Goal: Information Seeking & Learning: Find specific page/section

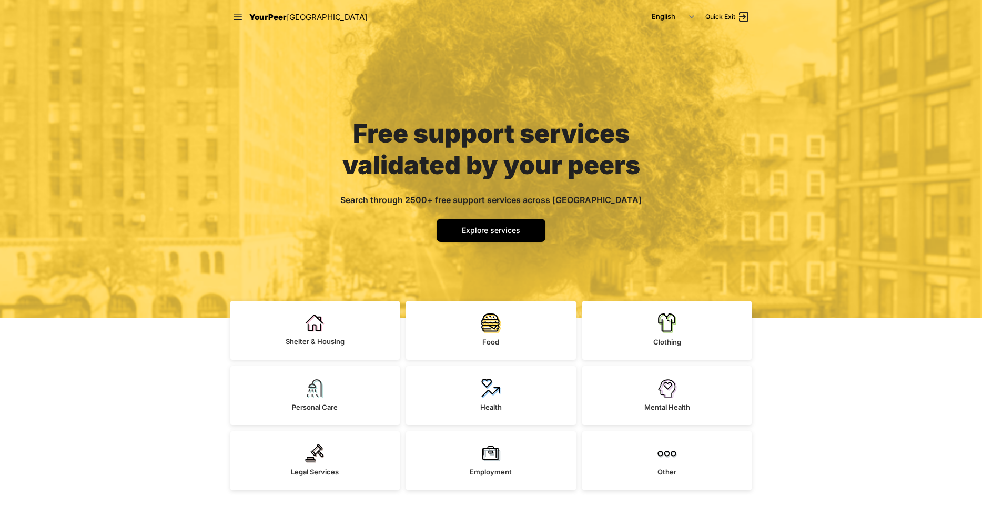
click at [227, 226] on div "Free support services validated by your peers Search through 2500+ free support…" at bounding box center [491, 159] width 982 height 318
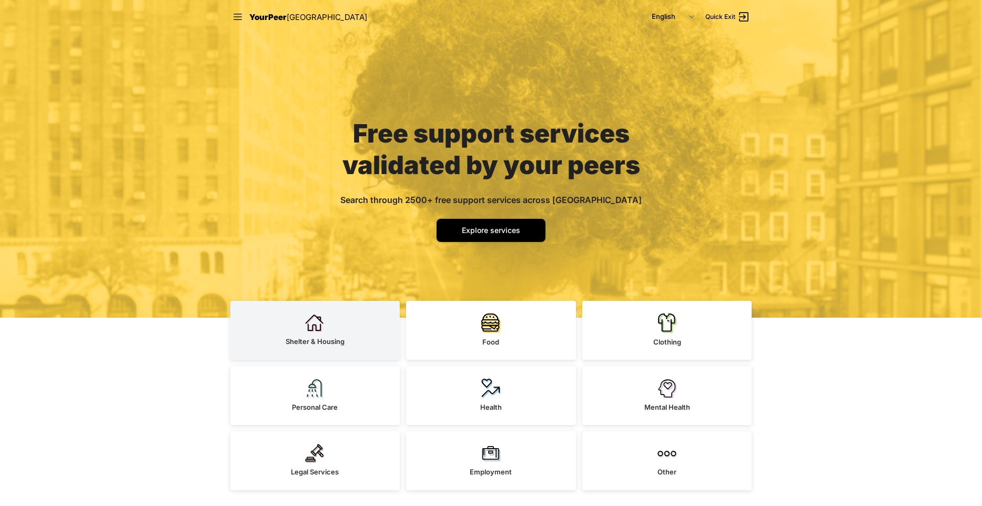
click at [348, 336] on link "Shelter & Housing" at bounding box center [315, 330] width 170 height 59
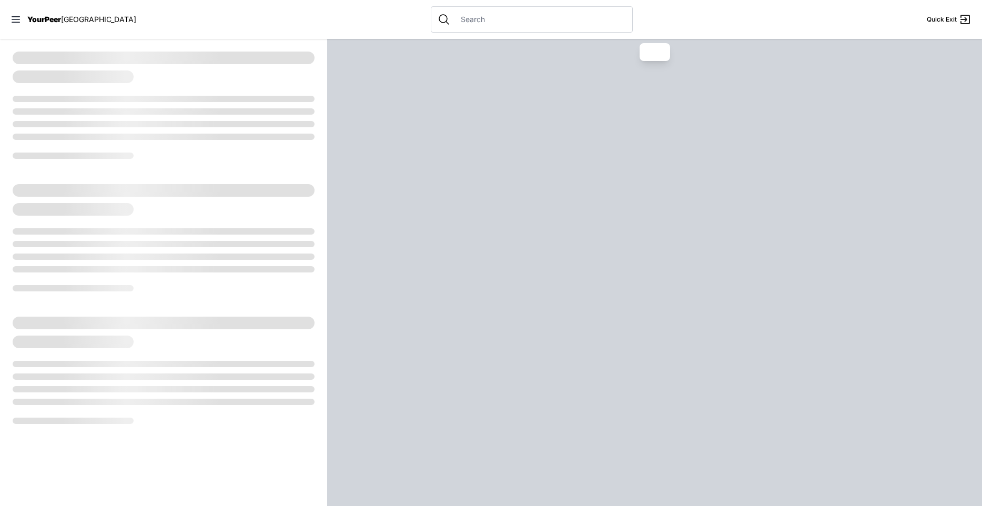
select select "recentlyUpdated"
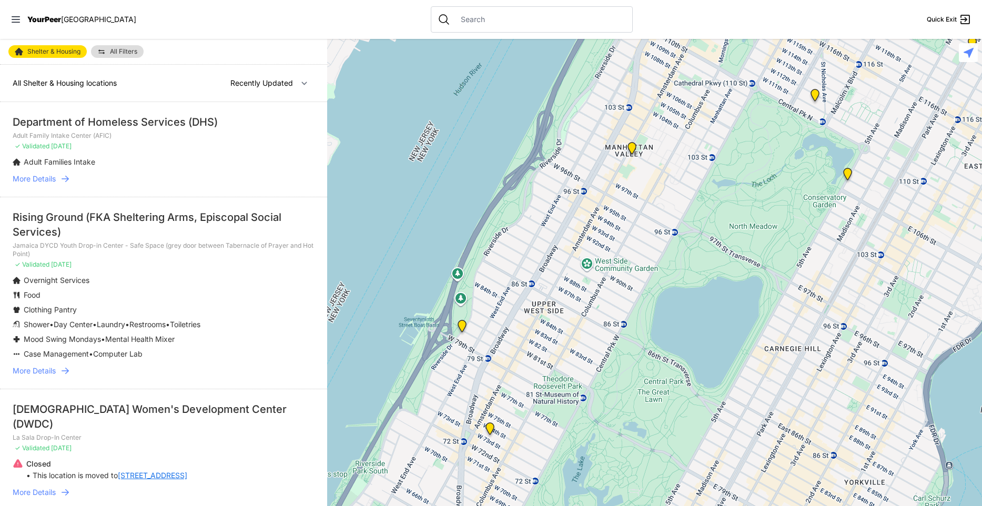
click at [458, 16] on input "text" at bounding box center [539, 19] width 171 height 11
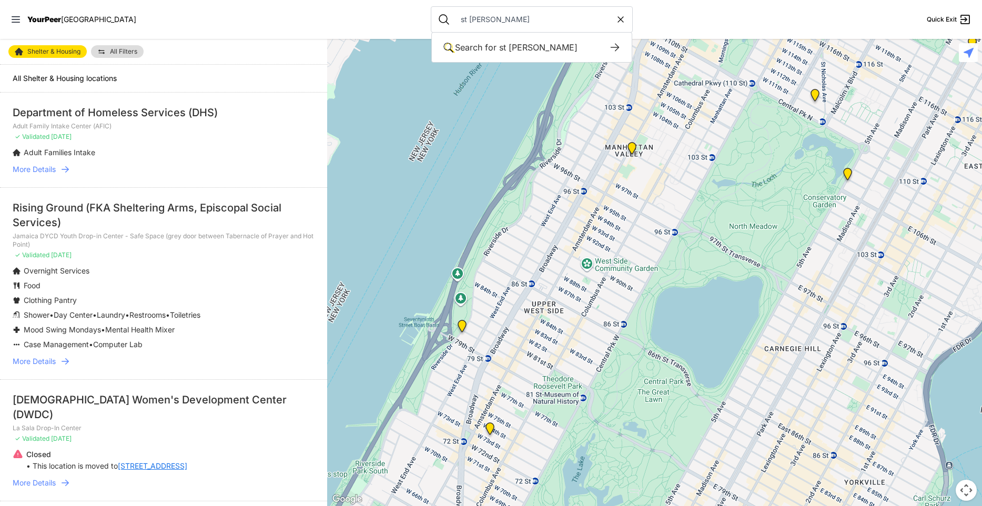
type input "st [PERSON_NAME] b"
type input "rising ground"
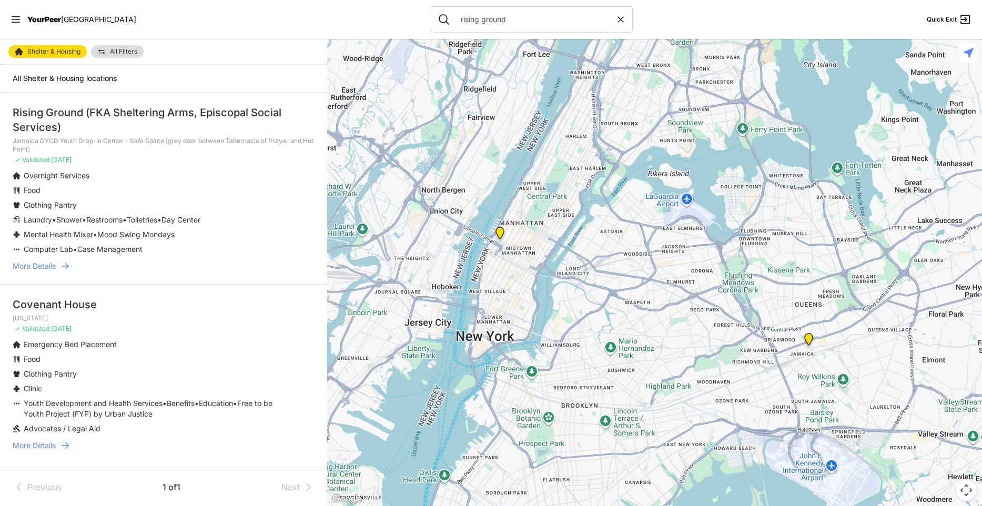
click at [54, 268] on font "More Details" at bounding box center [34, 265] width 43 height 9
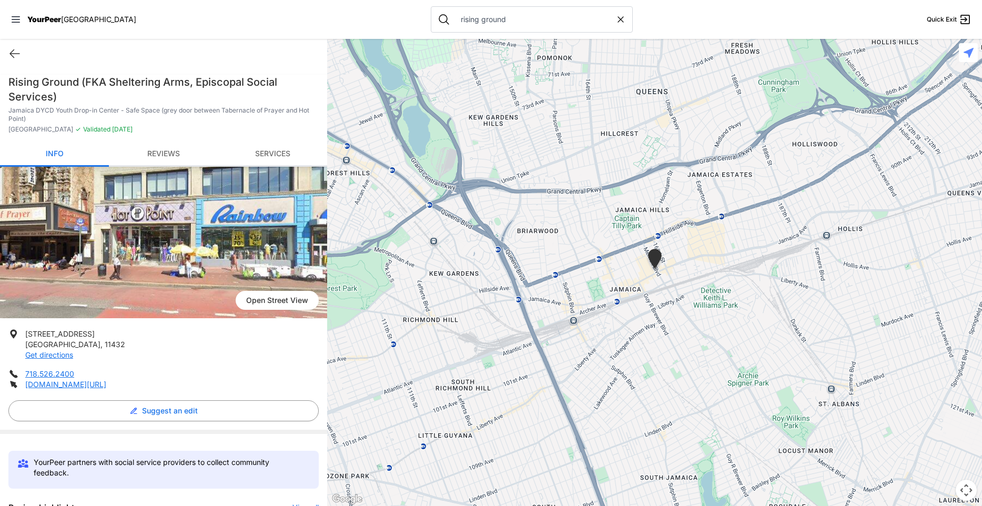
click at [180, 150] on link "Reviews" at bounding box center [163, 154] width 109 height 25
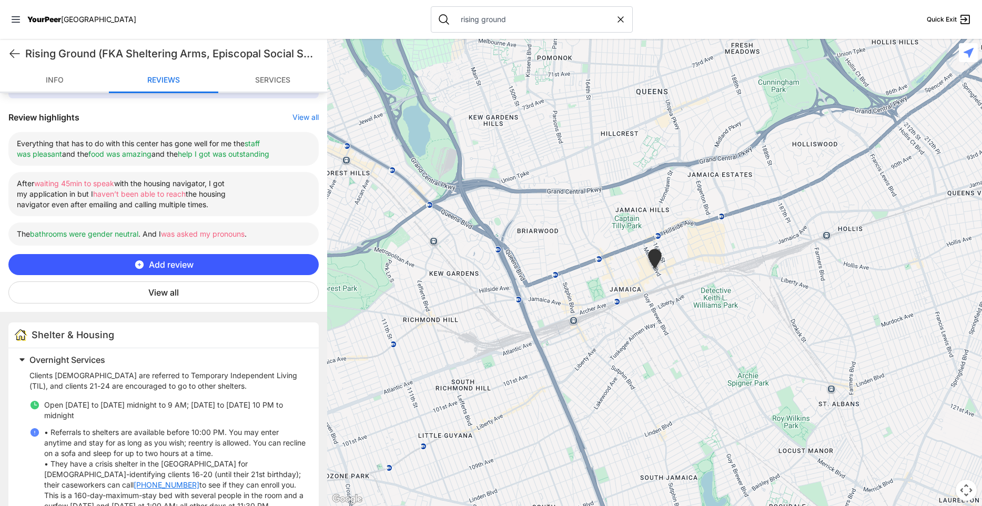
scroll to position [391, 0]
drag, startPoint x: 64, startPoint y: 142, endPoint x: 186, endPoint y: 156, distance: 122.7
click at [186, 156] on li "Everything that has to do with this center has gone well for me the staff was p…" at bounding box center [163, 148] width 310 height 34
click at [178, 156] on font "and the" at bounding box center [164, 153] width 26 height 9
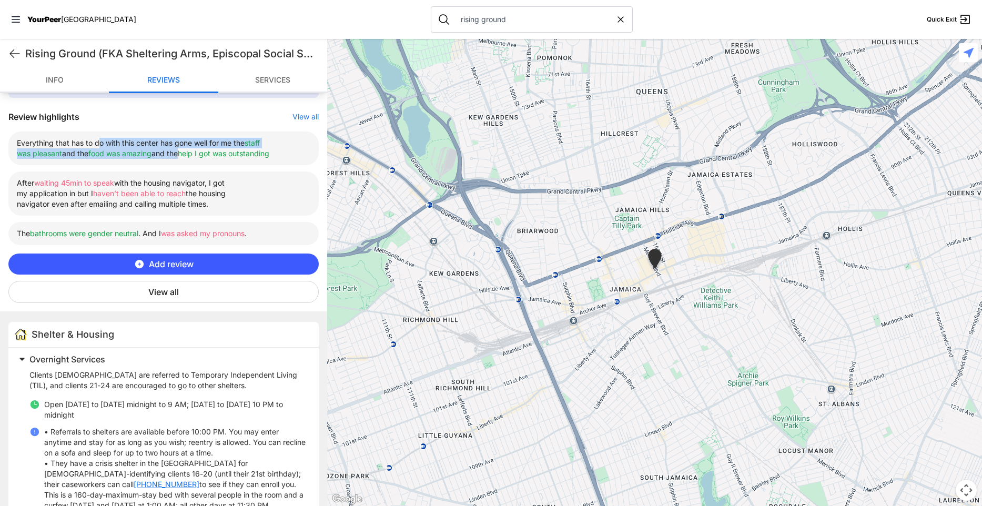
drag, startPoint x: 101, startPoint y: 144, endPoint x: 181, endPoint y: 154, distance: 80.6
click at [181, 154] on li "Everything that has to do with this center has gone well for me the staff was p…" at bounding box center [163, 148] width 310 height 34
click at [233, 170] on ul "Everything that has to do with this center has gone well for me the staff was p…" at bounding box center [163, 188] width 310 height 114
click at [308, 118] on button "View all" at bounding box center [305, 116] width 26 height 11
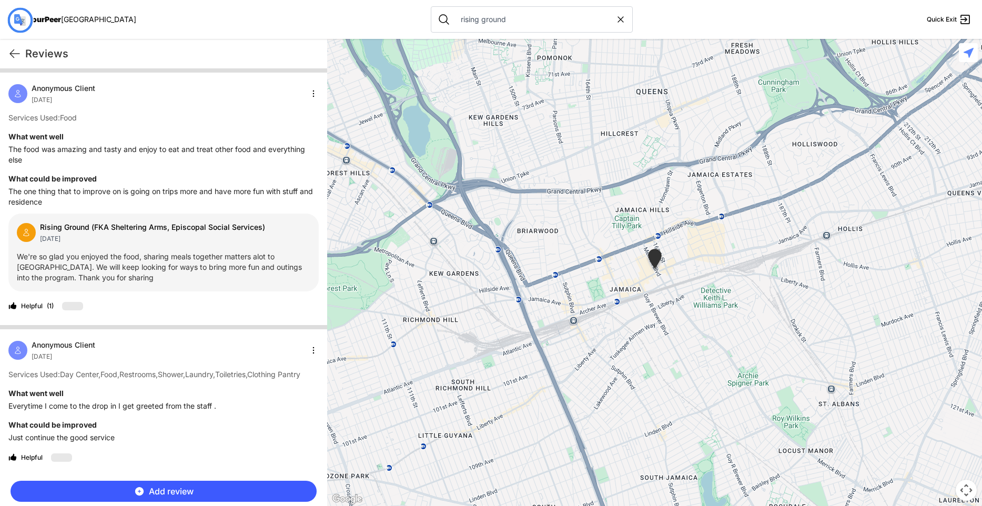
scroll to position [0, 0]
click at [15, 53] on icon at bounding box center [14, 53] width 13 height 13
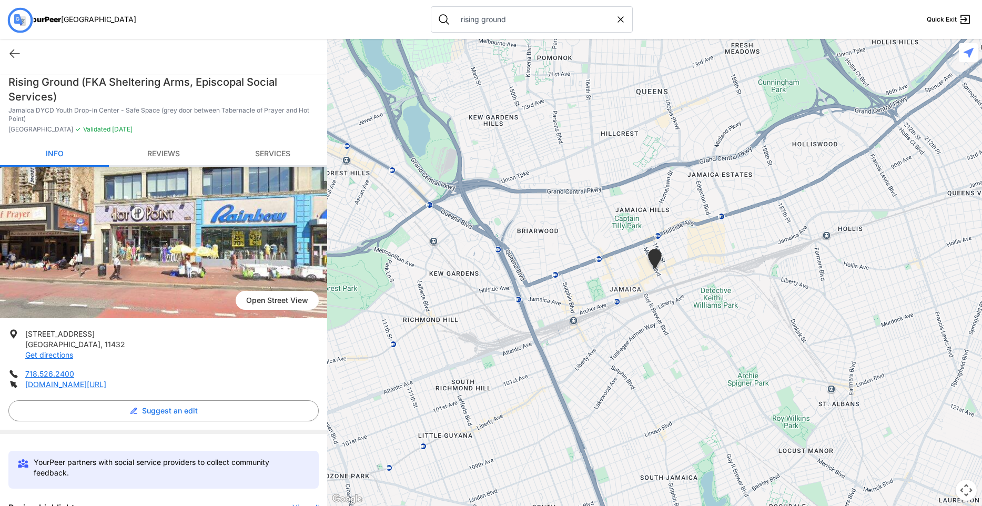
click at [172, 157] on font "Reviews" at bounding box center [163, 153] width 33 height 9
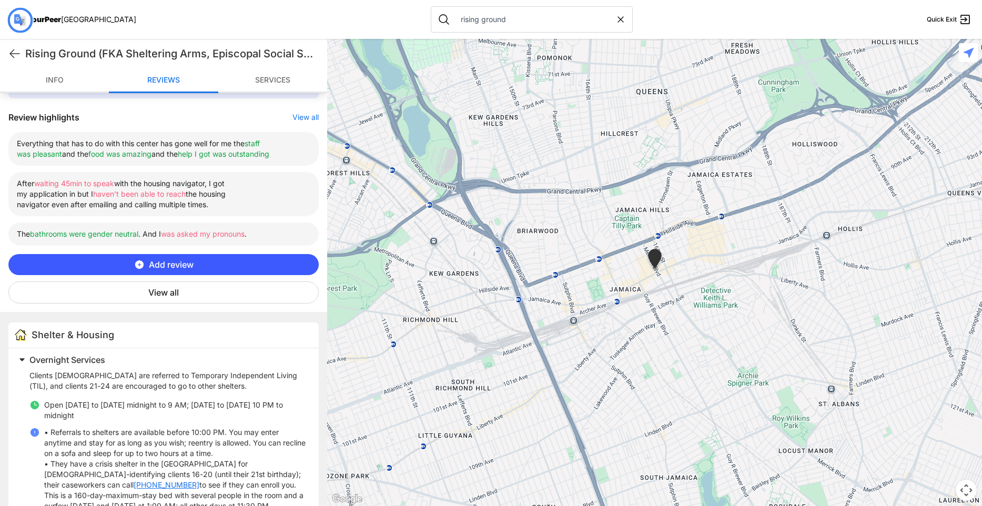
scroll to position [391, 0]
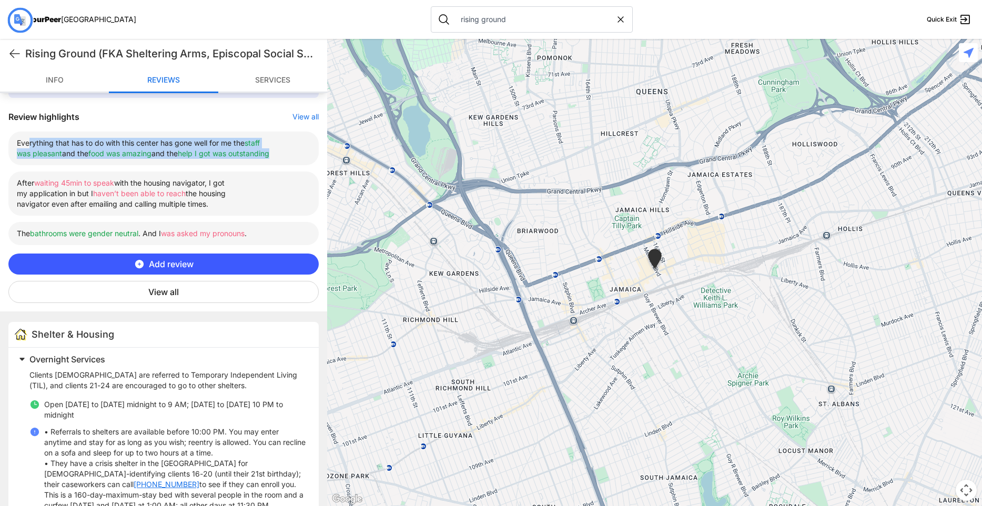
drag, startPoint x: 28, startPoint y: 141, endPoint x: 141, endPoint y: 163, distance: 115.2
click at [141, 163] on li "Everything that has to do with this center has gone well for me the staff was p…" at bounding box center [163, 148] width 310 height 34
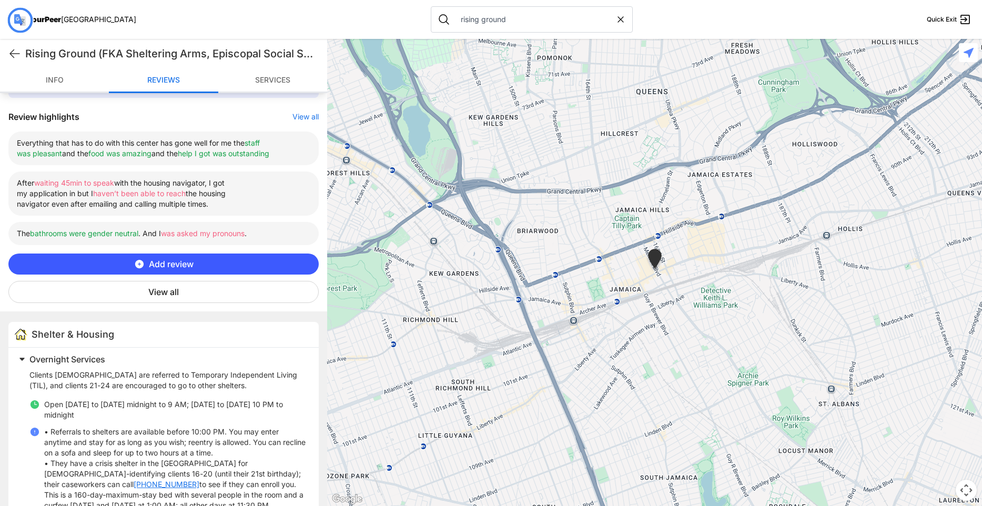
click at [17, 52] on icon at bounding box center [14, 53] width 13 height 13
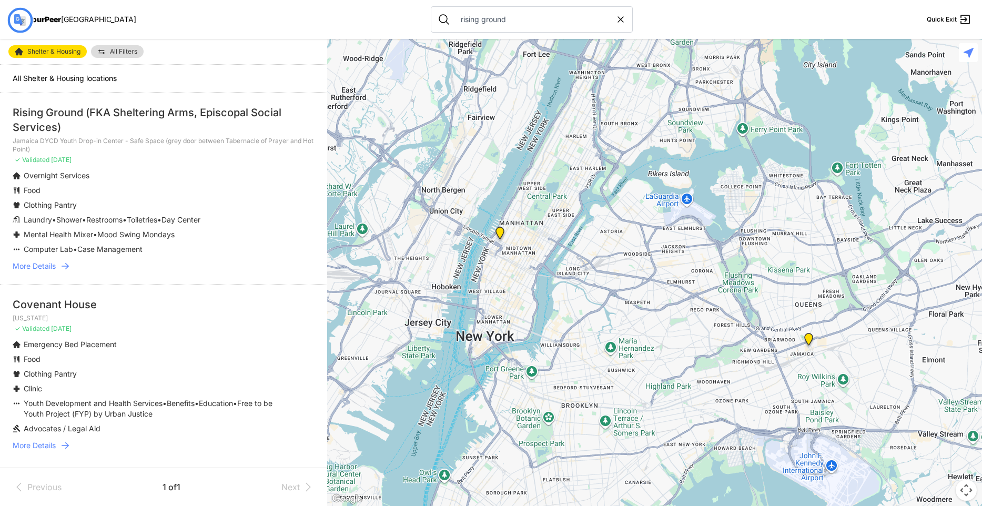
click at [63, 53] on font "Shelter & Housing" at bounding box center [53, 51] width 53 height 8
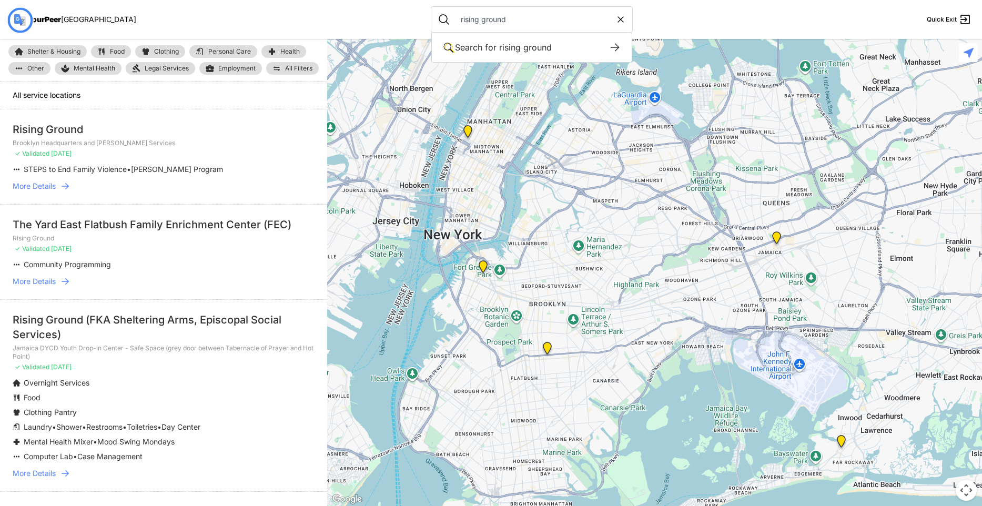
click at [476, 16] on input "rising ground" at bounding box center [534, 19] width 161 height 11
drag, startPoint x: 517, startPoint y: 16, endPoint x: 375, endPoint y: 9, distance: 141.6
click at [454, 14] on input "rising ground" at bounding box center [534, 19] width 161 height 11
click at [476, 21] on input "rising ground" at bounding box center [534, 19] width 161 height 11
drag, startPoint x: 499, startPoint y: 21, endPoint x: 396, endPoint y: 20, distance: 102.5
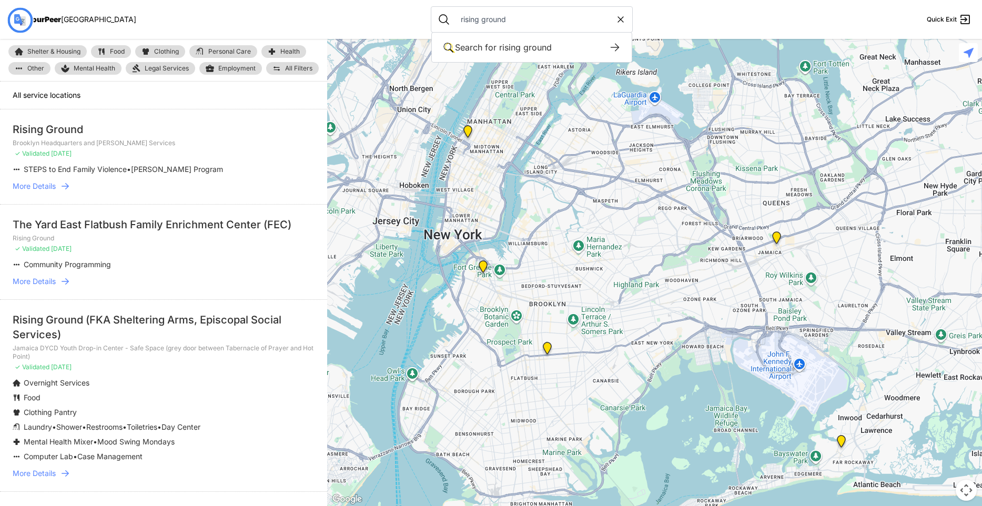
click at [454, 20] on input "rising ground" at bounding box center [534, 19] width 161 height 11
click at [476, 19] on input "rising ground" at bounding box center [534, 19] width 161 height 11
